Goal: Task Accomplishment & Management: Use online tool/utility

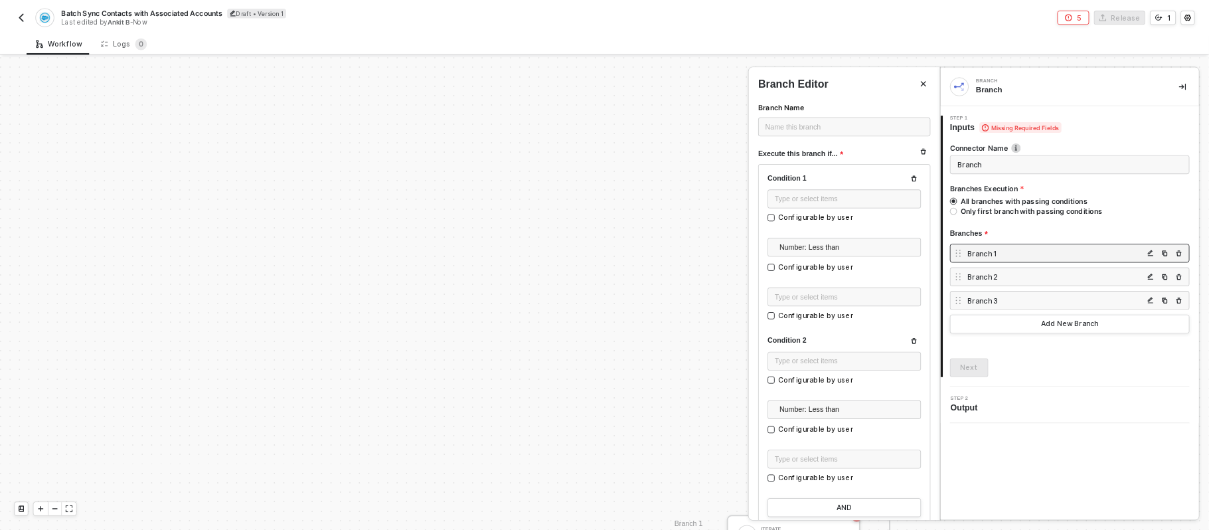
scroll to position [301, 0]
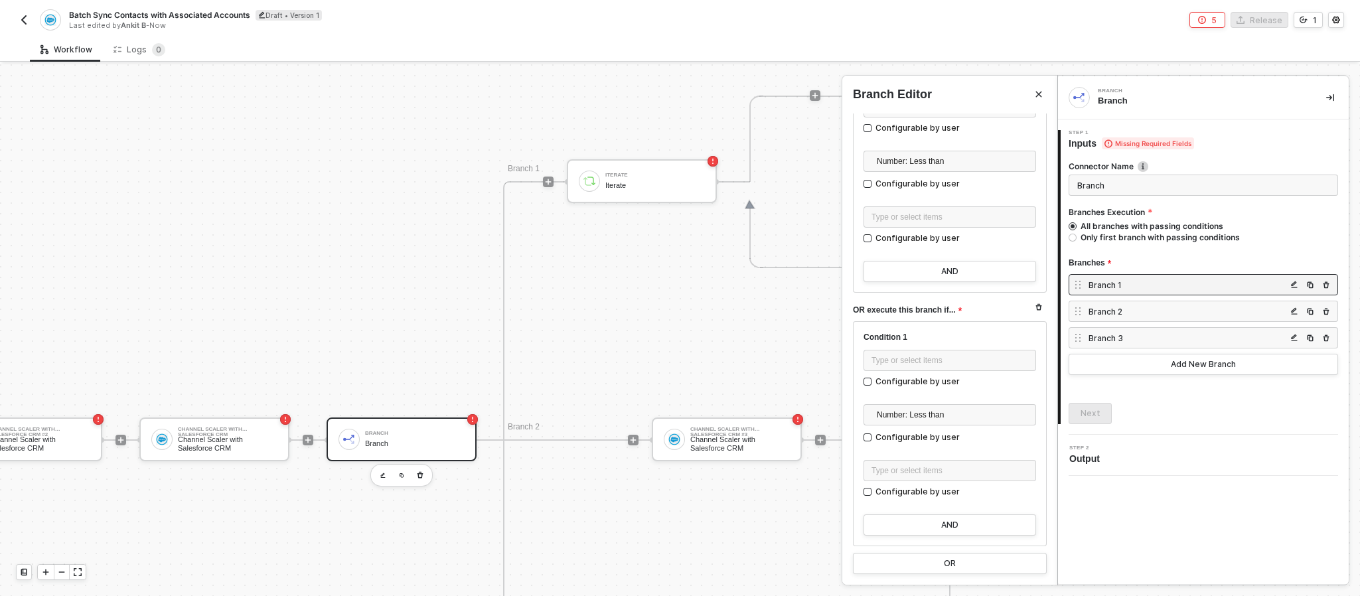
click at [459, 120] on div at bounding box center [680, 330] width 1360 height 532
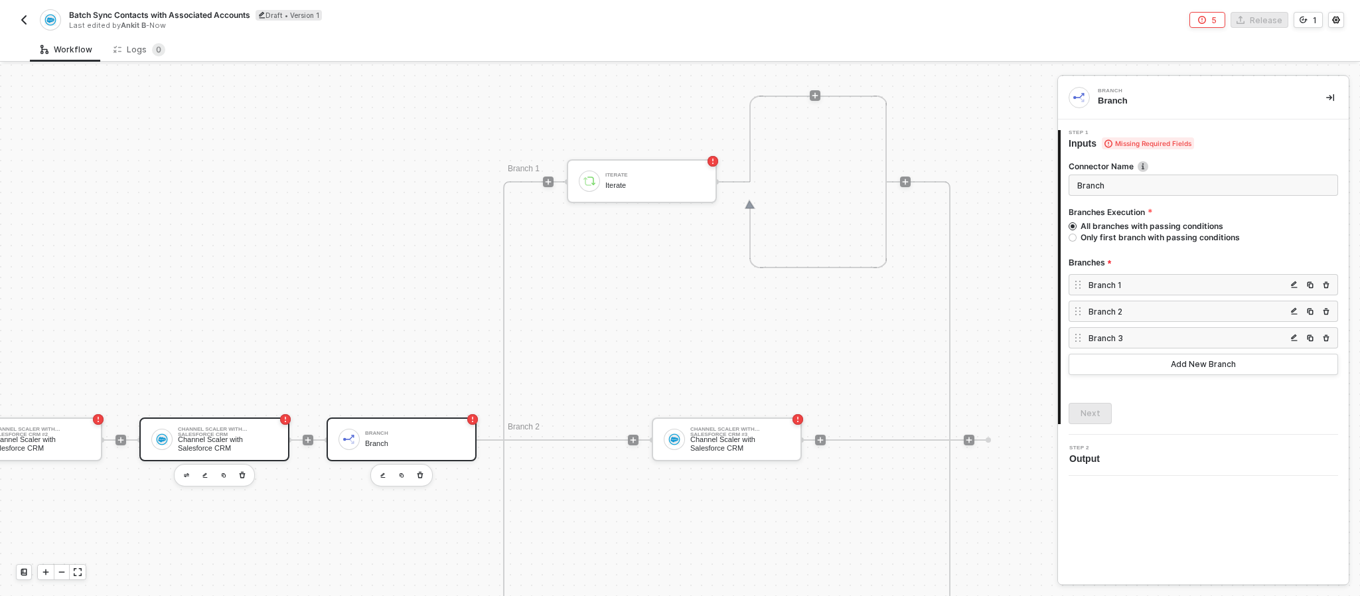
click at [241, 445] on div "Channel Scaler with Salesforce CRM" at bounding box center [228, 444] width 100 height 17
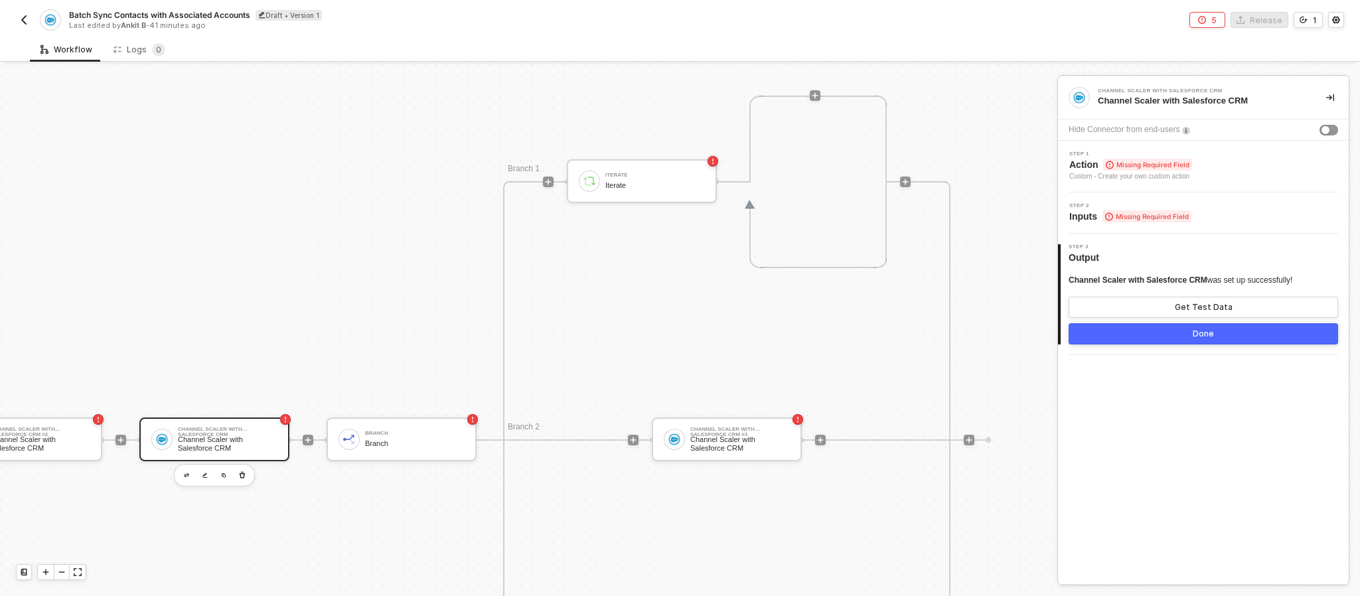
click at [1193, 168] on div "Step 1 Action Missing Required Field Custom - Create your own custom action" at bounding box center [1205, 166] width 287 height 31
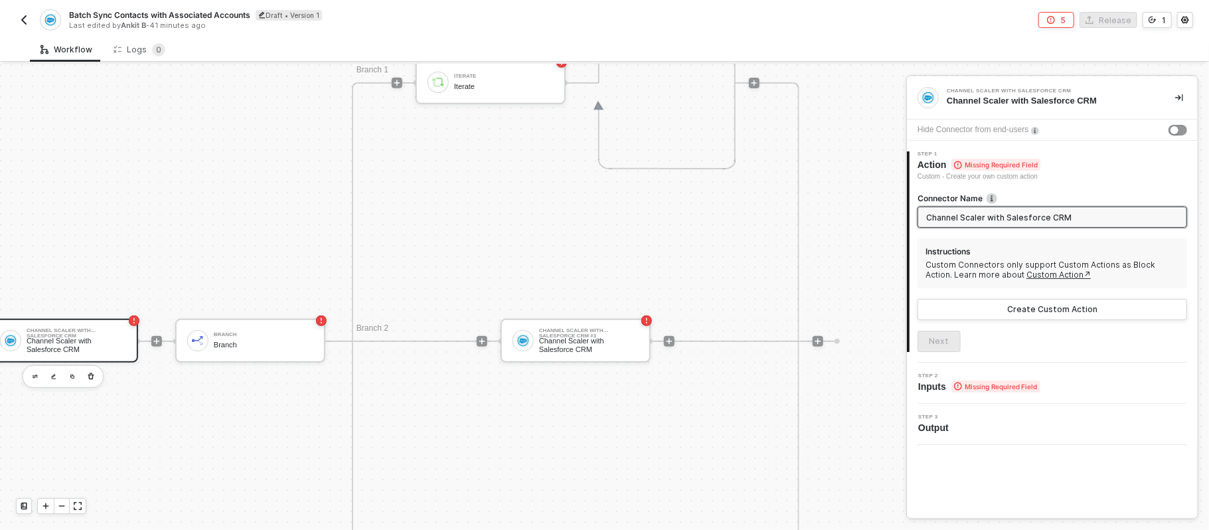
scroll to position [491, 414]
click at [499, 190] on div "Branch 1 Iterate Iterate Branch 2 Channel Scaler with Salesforce CRM #3 Channel…" at bounding box center [576, 336] width 448 height 518
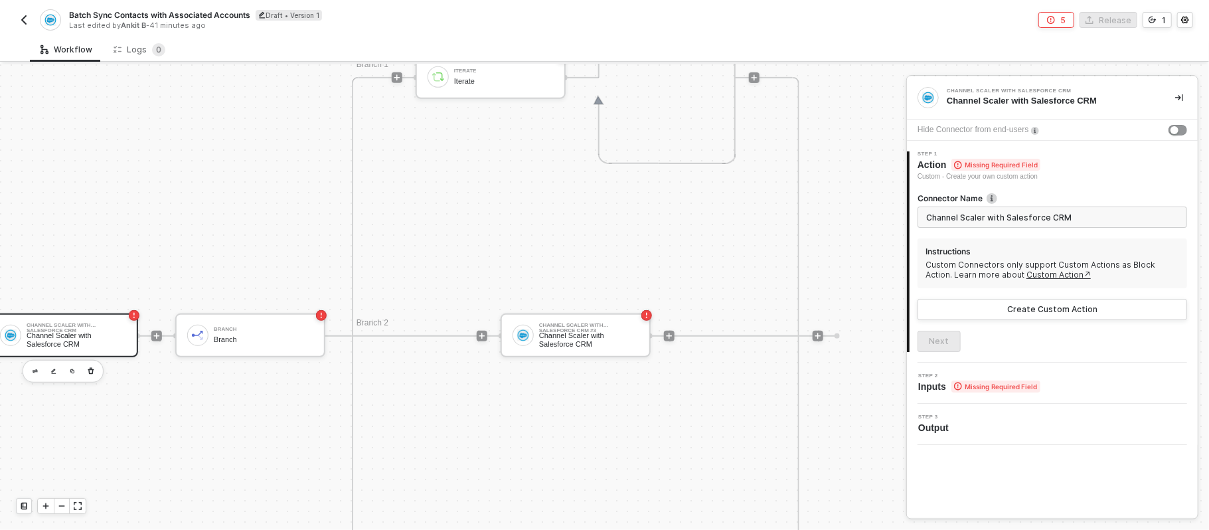
click at [64, 327] on div "Channel Scaler with Salesforce CRM" at bounding box center [77, 325] width 100 height 5
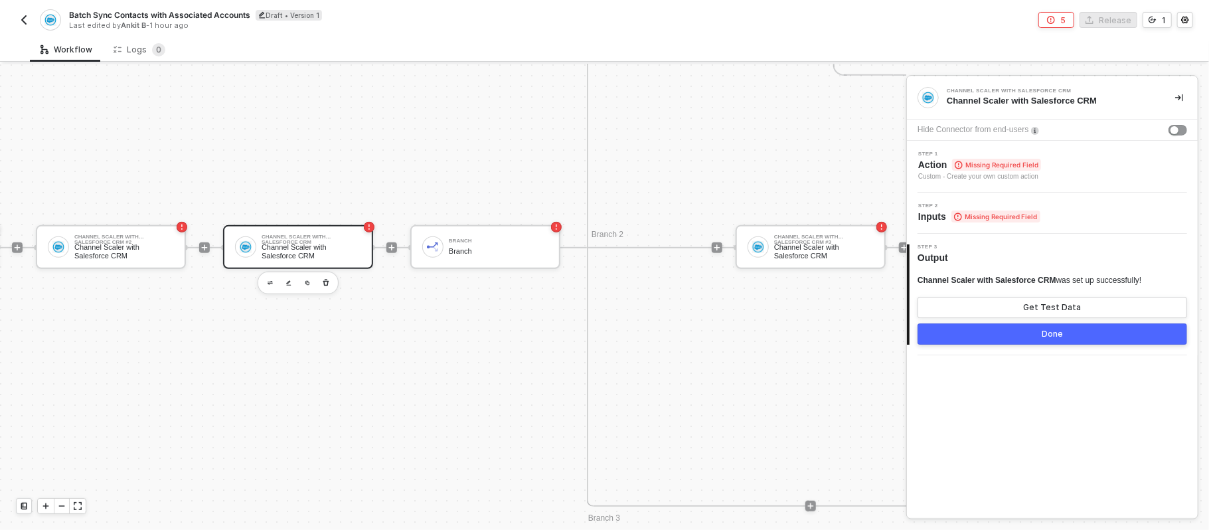
scroll to position [580, 0]
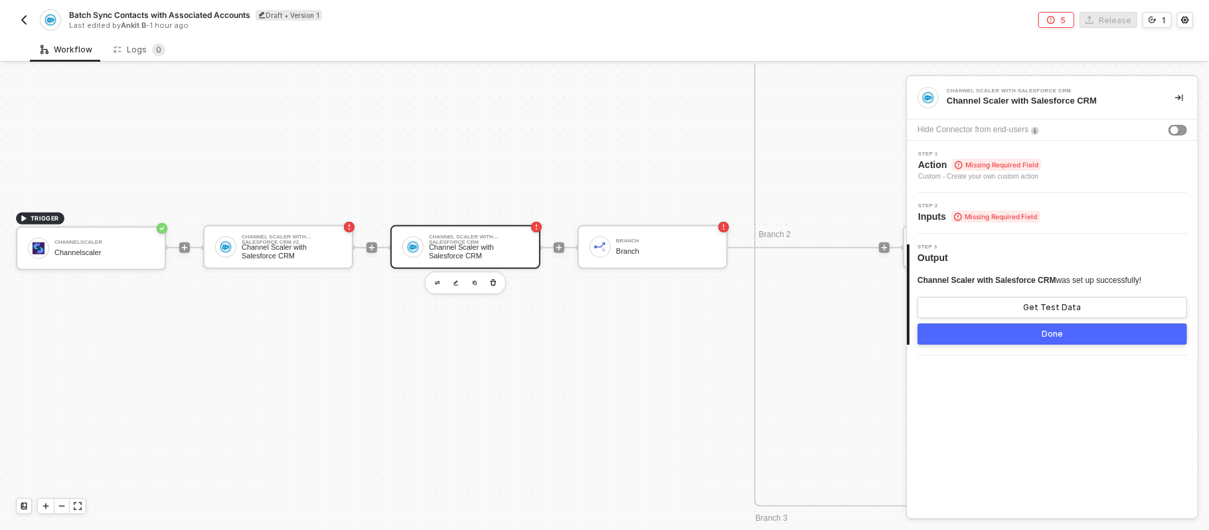
drag, startPoint x: 561, startPoint y: 322, endPoint x: 474, endPoint y: 321, distance: 87.0
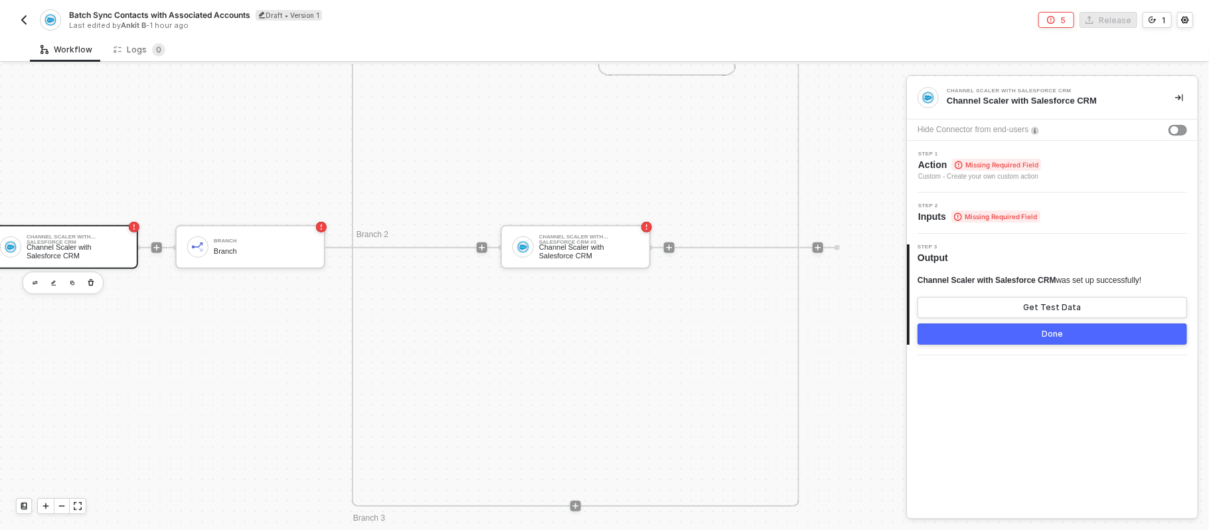
drag, startPoint x: 392, startPoint y: 299, endPoint x: 507, endPoint y: 302, distance: 114.2
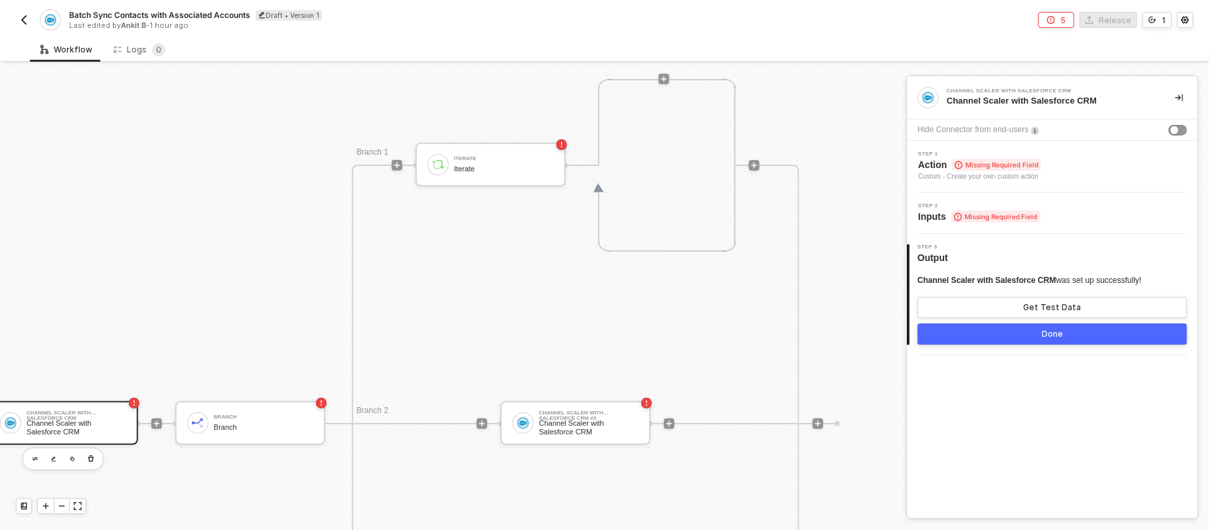
scroll to position [402, 414]
click at [659, 70] on div at bounding box center [664, 80] width 11 height 173
click at [660, 76] on icon "icon-play" at bounding box center [664, 80] width 8 height 8
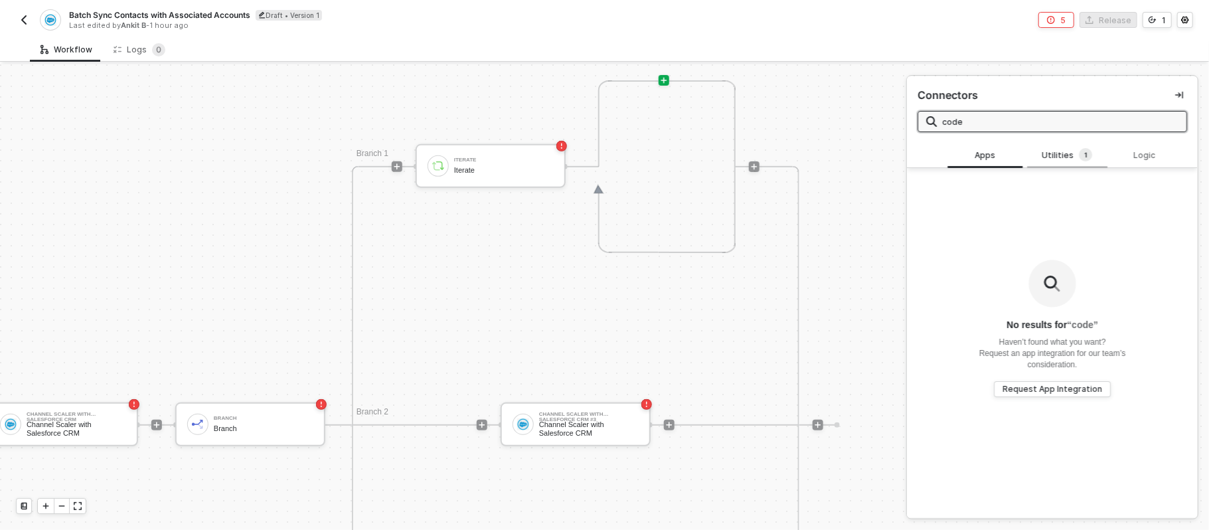
type input "code"
click at [1079, 152] on sup "1" at bounding box center [1085, 154] width 13 height 13
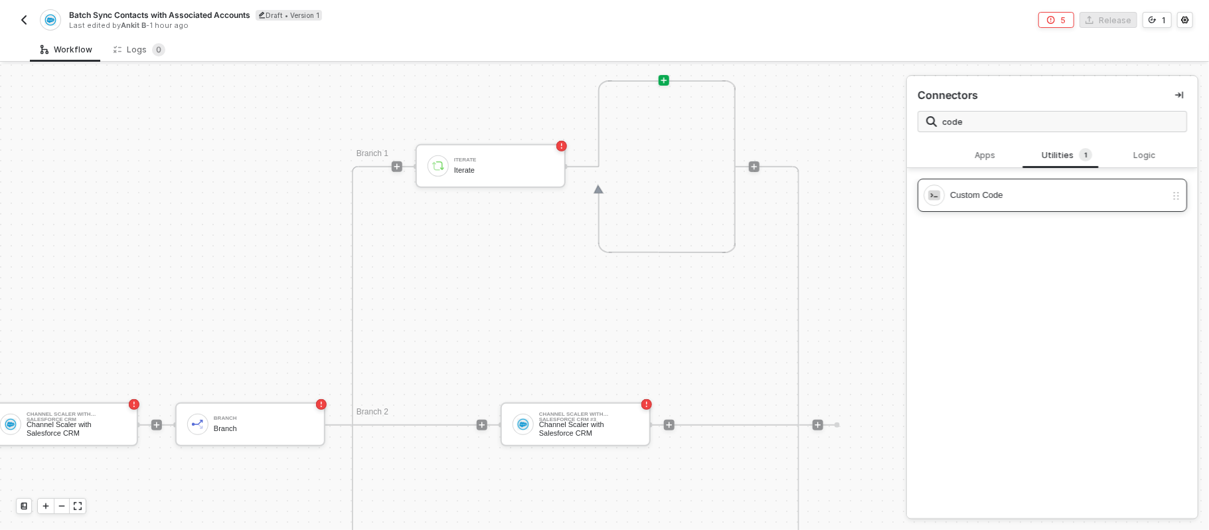
click at [1040, 196] on div "Custom Code" at bounding box center [1058, 195] width 216 height 15
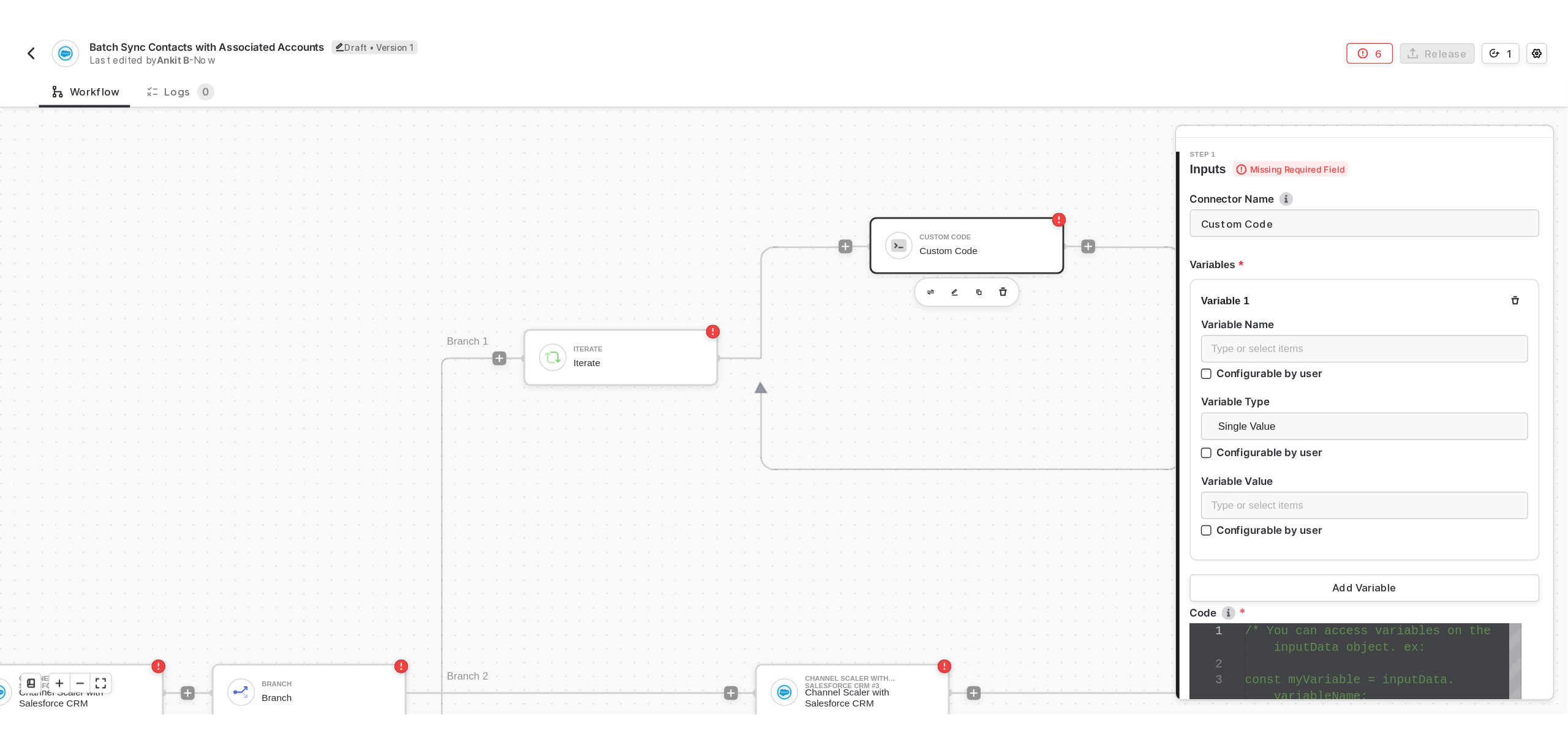
scroll to position [81, 0]
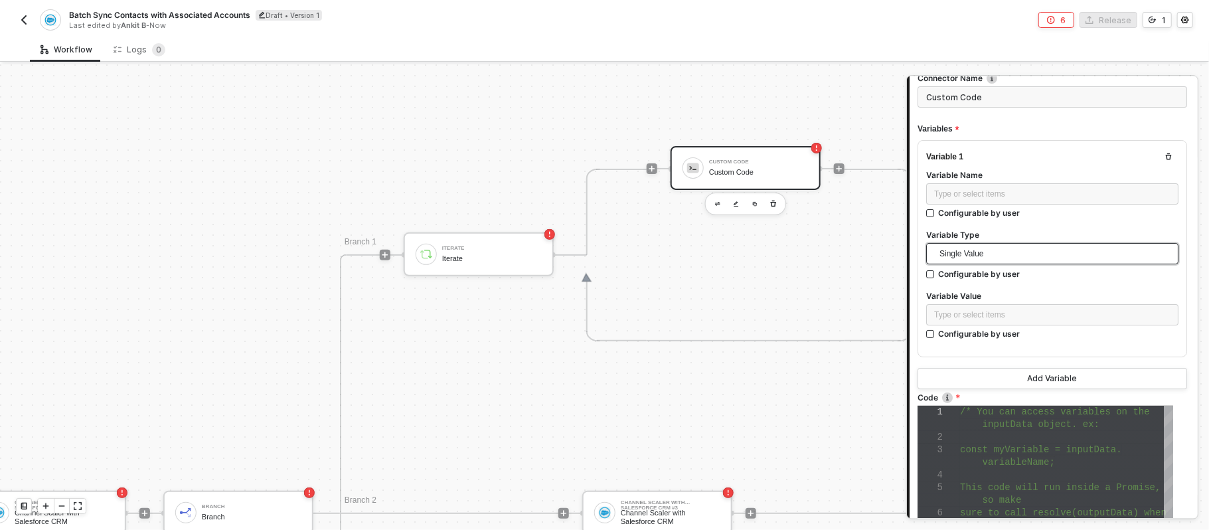
click at [1007, 252] on span "Single Value" at bounding box center [1055, 254] width 231 height 20
click at [840, 370] on div "Branch 1 Iterate Iterate Custom Code Custom Code Branch 2 Channel Scaler with S…" at bounding box center [657, 513] width 635 height 518
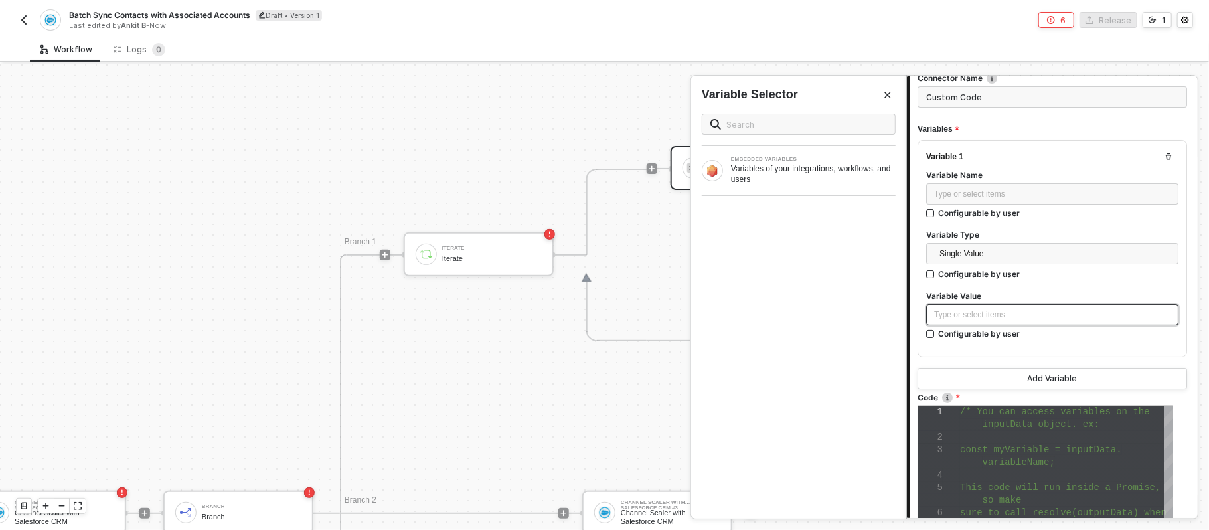
click at [990, 314] on div "Type or select items ﻿" at bounding box center [1052, 315] width 236 height 13
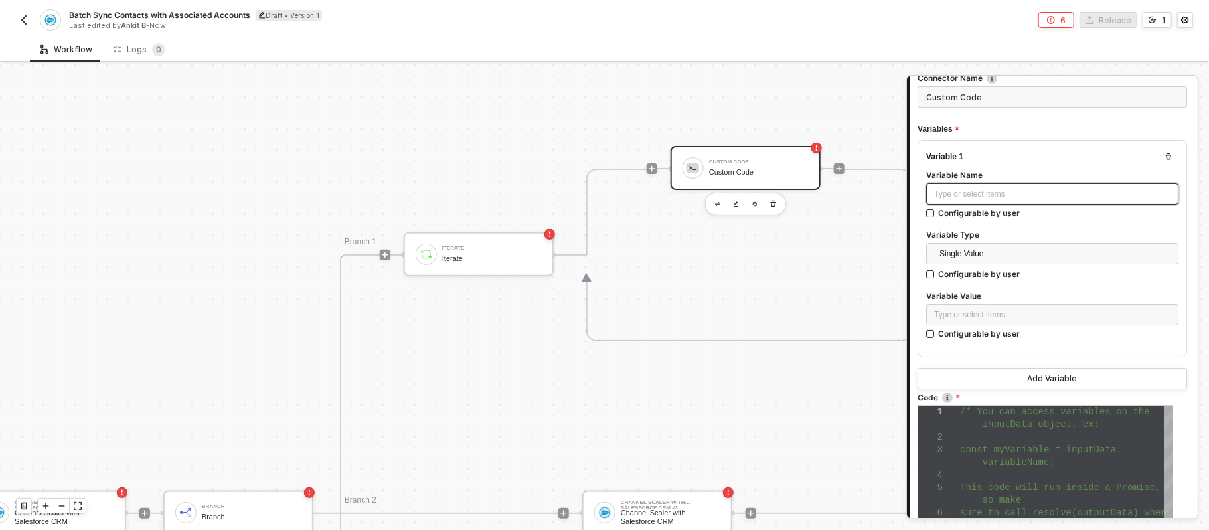
click at [1000, 188] on div "Type or select items ﻿" at bounding box center [1052, 194] width 236 height 13
click at [971, 301] on div "Variable Value" at bounding box center [1052, 297] width 252 height 14
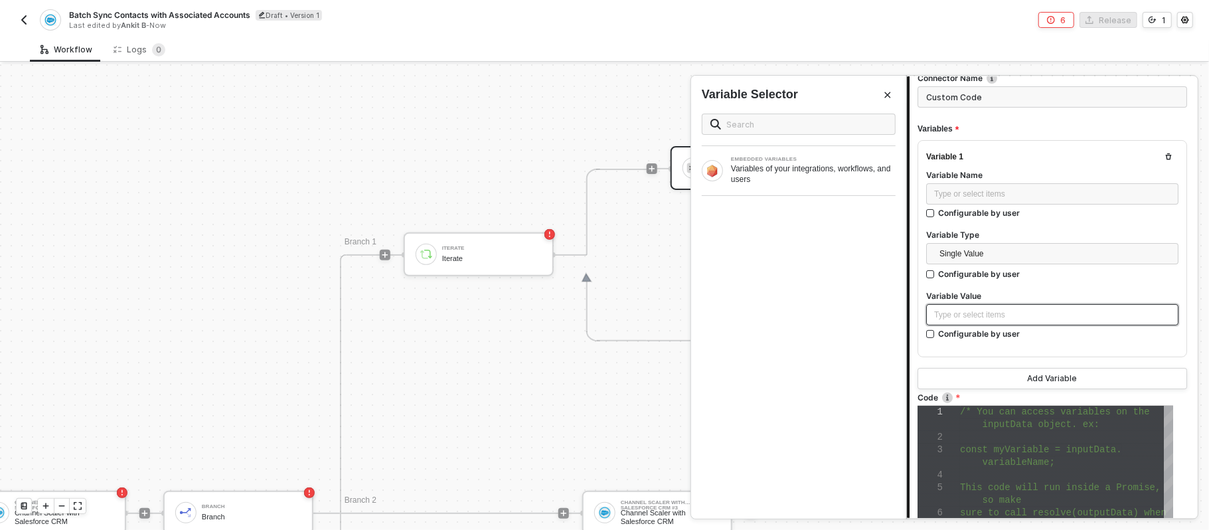
click at [971, 306] on div "Type or select items ﻿" at bounding box center [1052, 314] width 252 height 21
drag, startPoint x: 971, startPoint y: 309, endPoint x: 963, endPoint y: 309, distance: 8.0
click at [971, 309] on div "Type or select items ﻿" at bounding box center [1052, 315] width 236 height 13
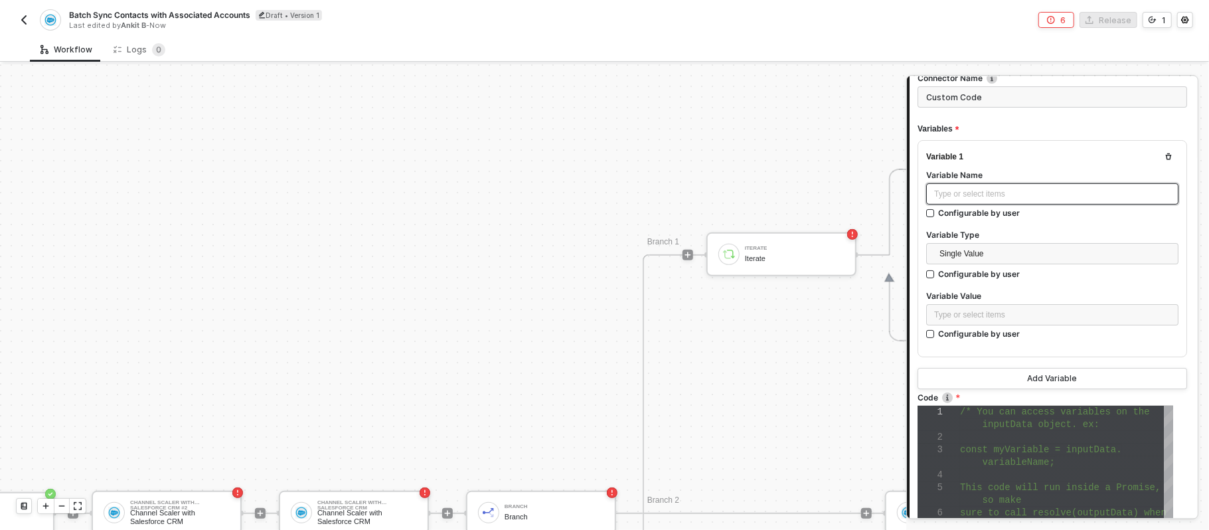
click at [1005, 188] on div "Type or select items ﻿" at bounding box center [1052, 194] width 236 height 13
click at [985, 190] on div "Type or select items ﻿" at bounding box center [1052, 194] width 236 height 13
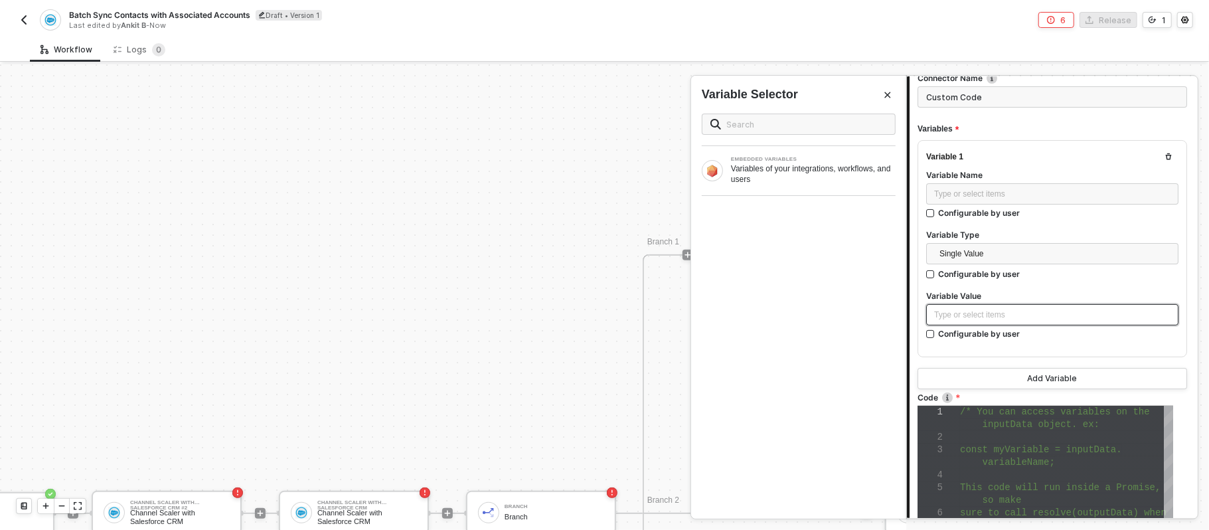
click at [979, 314] on div "Type or select items ﻿" at bounding box center [1052, 315] width 236 height 13
click at [791, 179] on div "Variables of your integrations, workflows, and users" at bounding box center [813, 173] width 165 height 21
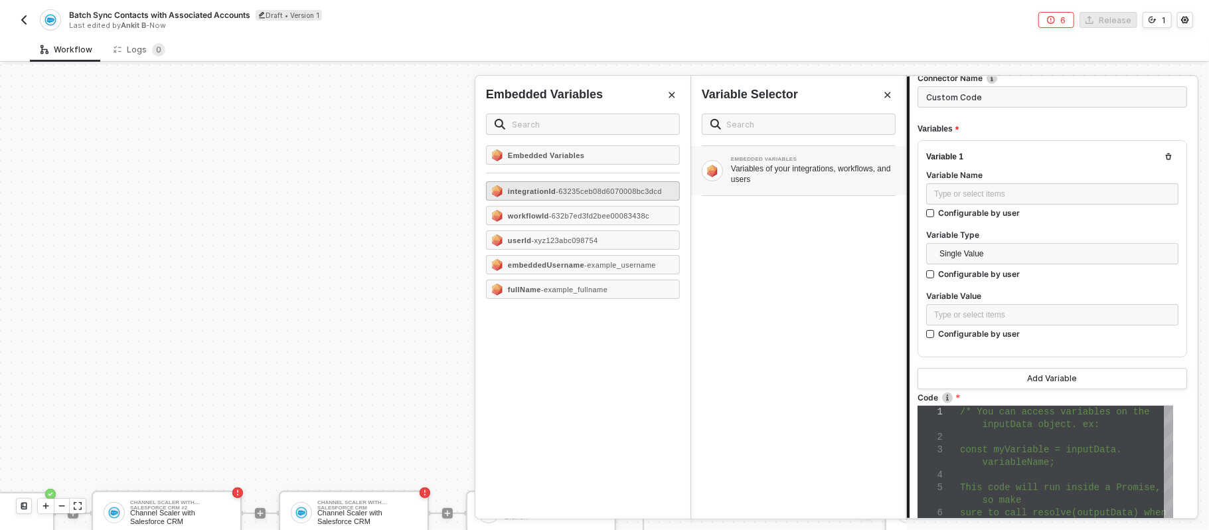
click at [556, 195] on span "- 63235ceb08d6070008bc3dcd" at bounding box center [609, 191] width 106 height 8
click at [569, 189] on span "- 63235ceb08d6070008bc3dcd" at bounding box center [609, 191] width 106 height 8
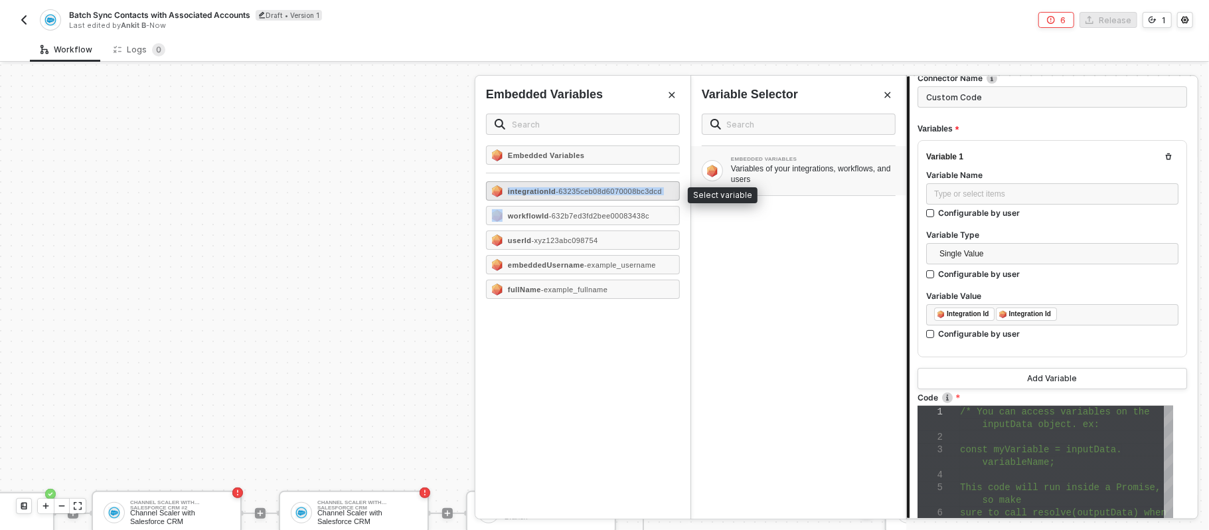
click at [569, 189] on span "- 63235ceb08d6070008bc3dcd" at bounding box center [609, 191] width 106 height 8
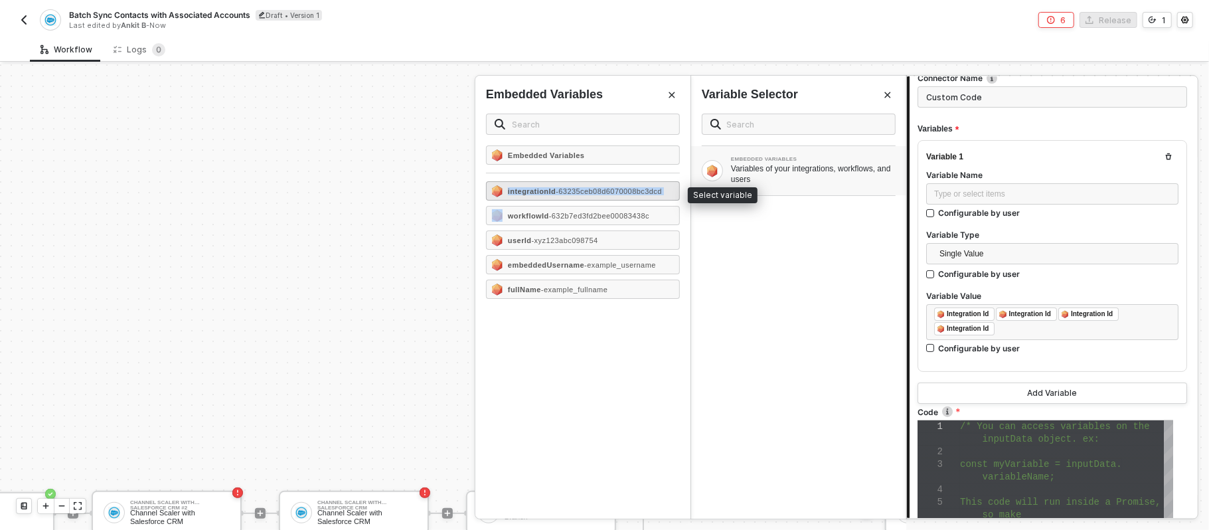
click at [569, 189] on span "- 63235ceb08d6070008bc3dcd" at bounding box center [609, 191] width 106 height 8
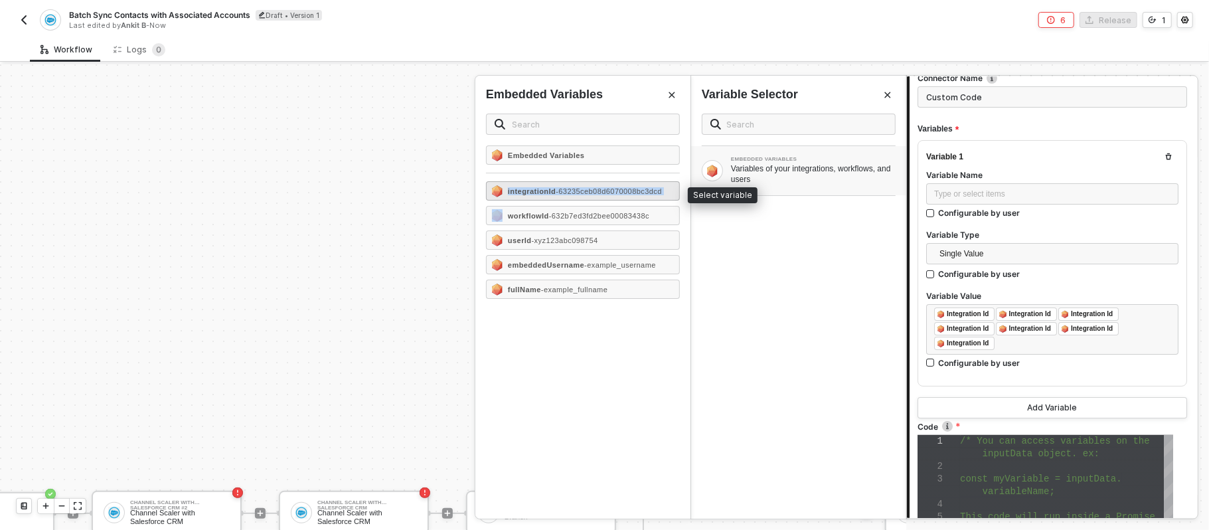
click at [569, 189] on span "- 63235ceb08d6070008bc3dcd" at bounding box center [609, 191] width 106 height 8
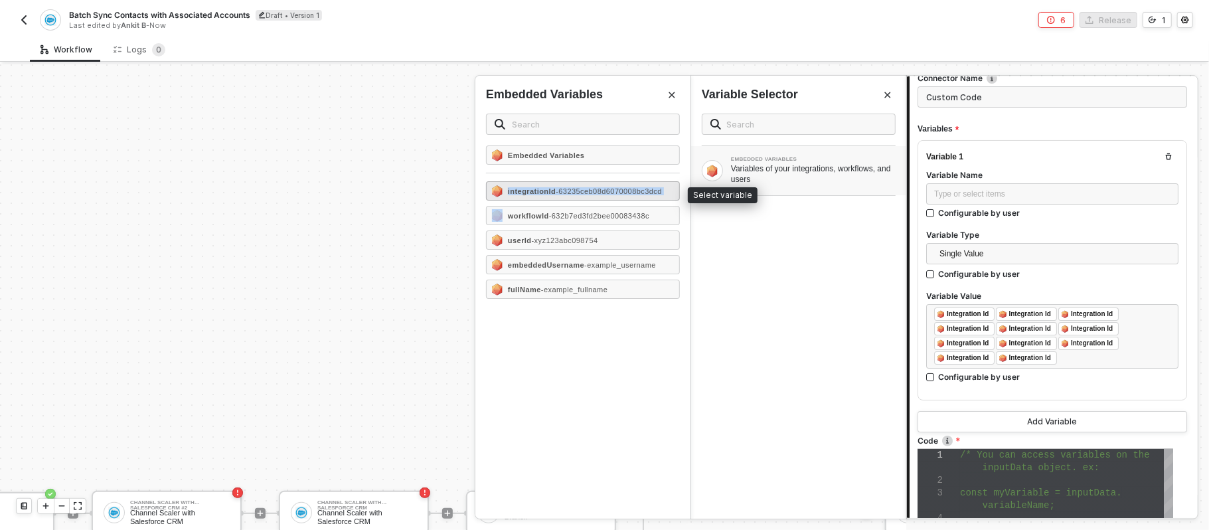
click at [569, 189] on span "- 63235ceb08d6070008bc3dcd" at bounding box center [609, 191] width 106 height 8
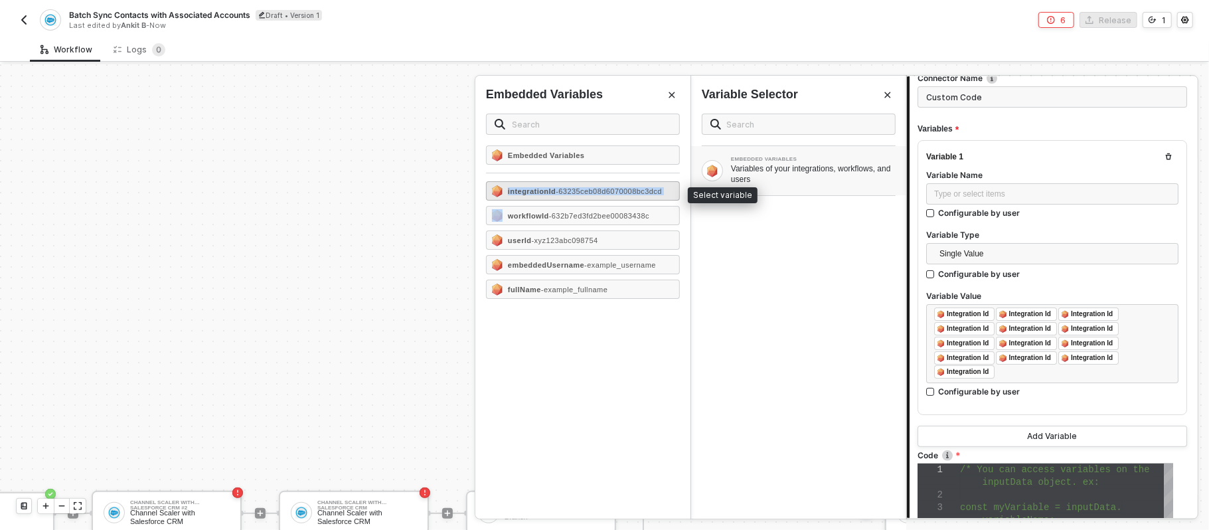
click at [569, 189] on span "- 63235ceb08d6070008bc3dcd" at bounding box center [609, 191] width 106 height 8
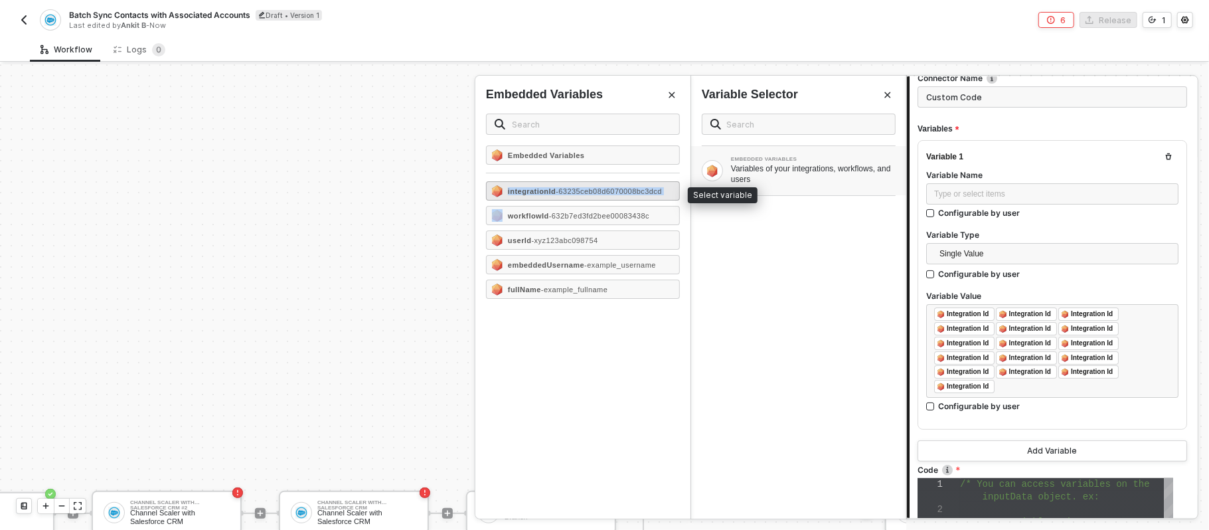
click at [569, 189] on span "- 63235ceb08d6070008bc3dcd" at bounding box center [609, 191] width 106 height 8
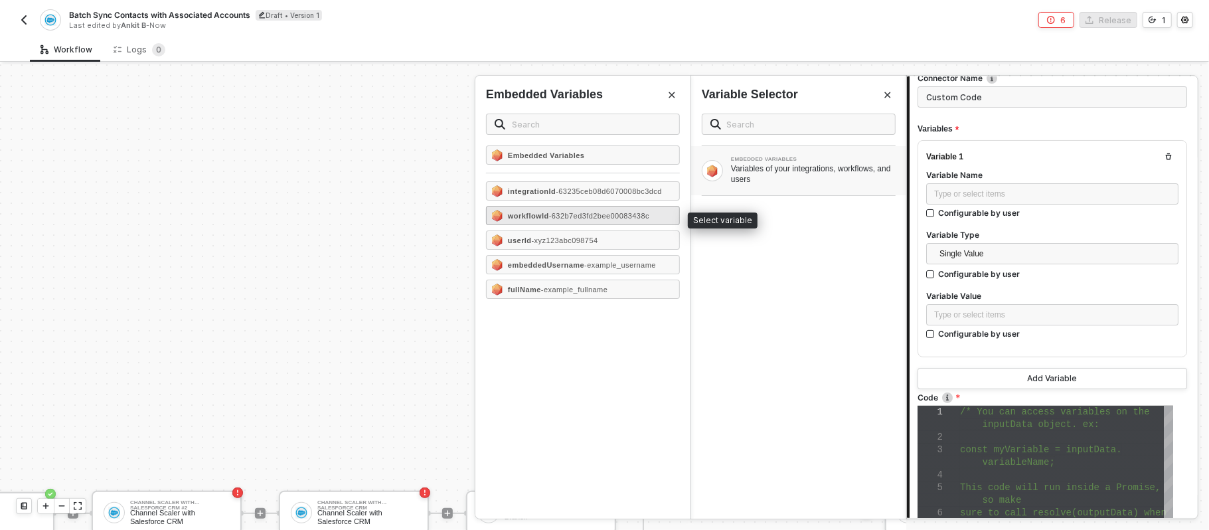
click at [573, 219] on span "- 632b7ed3fd2bee00083438c" at bounding box center [599, 216] width 100 height 8
